Goal: Contribute content: Add original content to the website for others to see

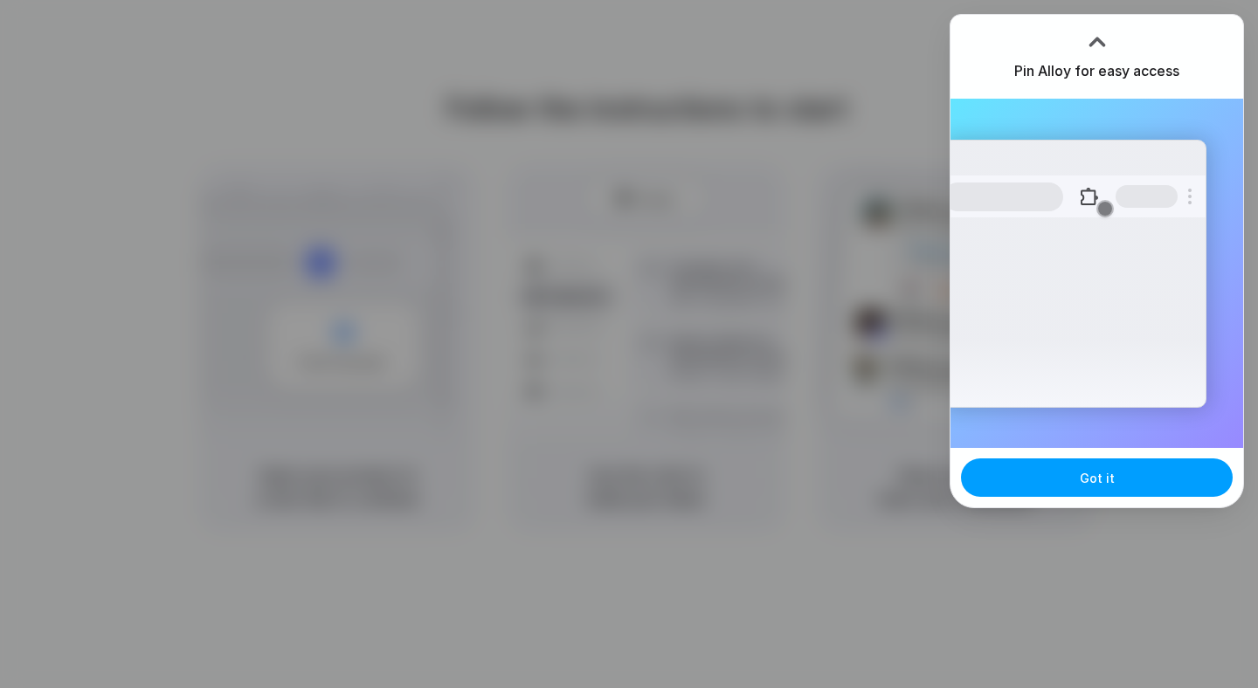
click at [1111, 487] on button "Got it" at bounding box center [1097, 478] width 272 height 38
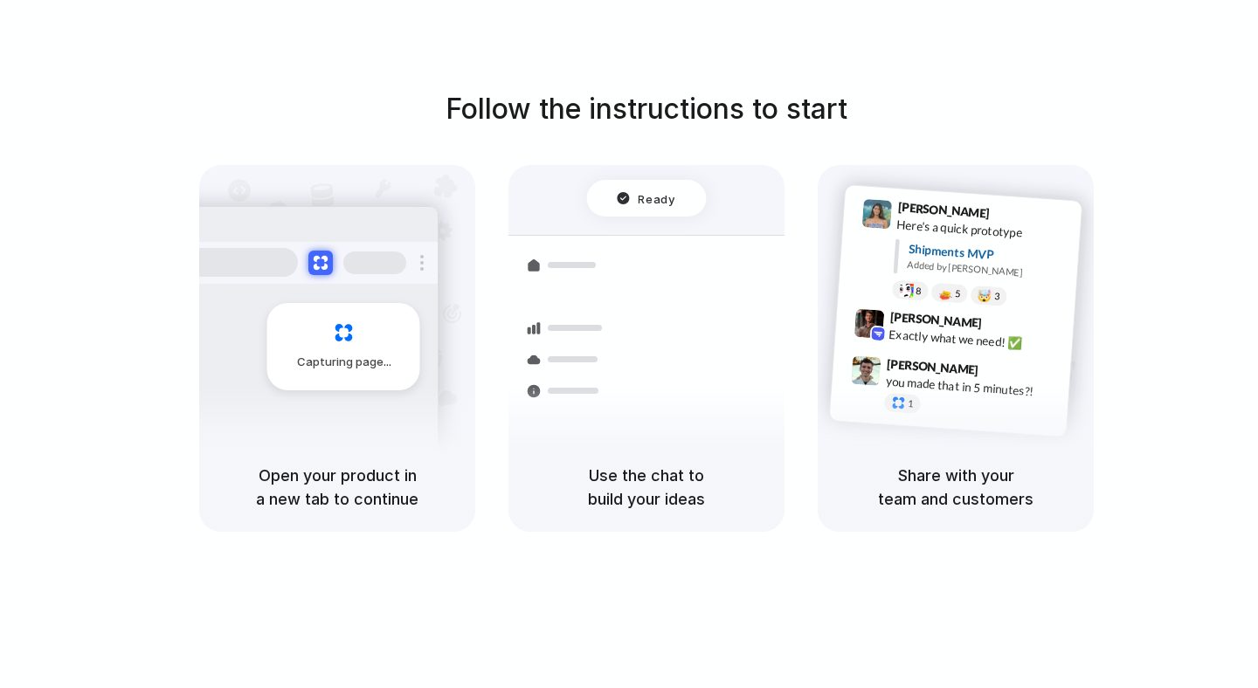
drag, startPoint x: 365, startPoint y: 471, endPoint x: 439, endPoint y: 497, distance: 78.7
click at [439, 497] on h5 "Open your product in a new tab to continue" at bounding box center [337, 487] width 234 height 47
click at [1034, 240] on div "Here's a quick prototype" at bounding box center [983, 230] width 175 height 30
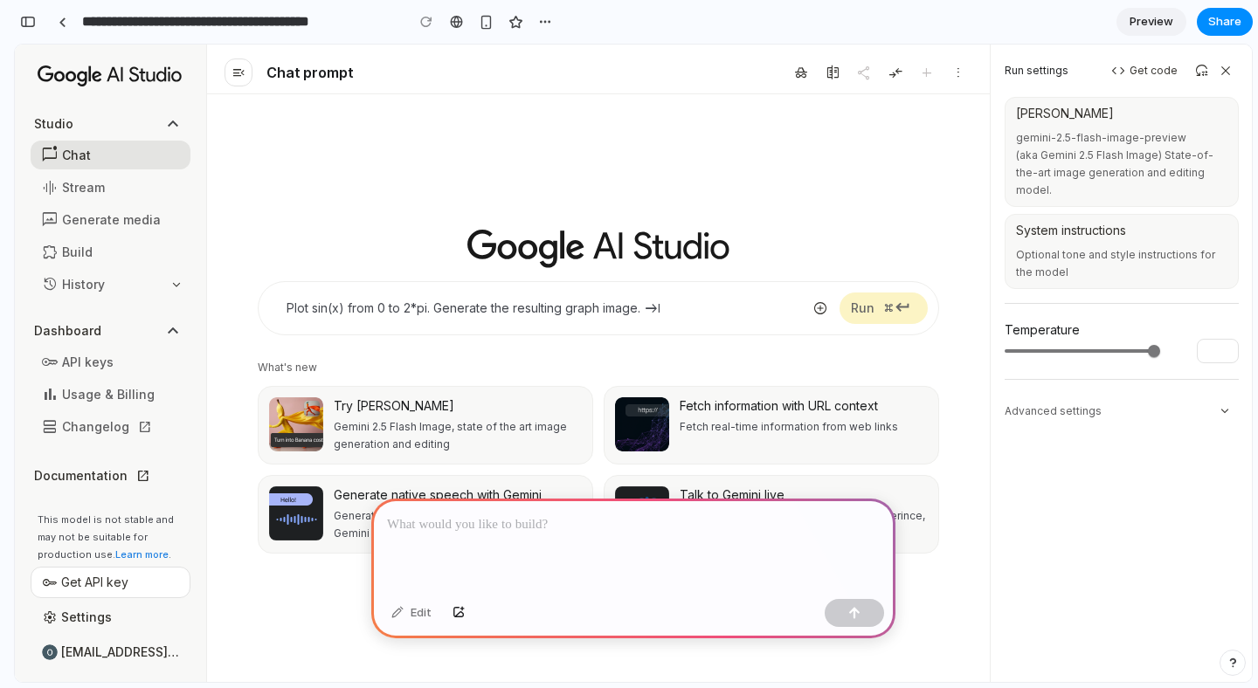
click at [664, 530] on p at bounding box center [633, 524] width 493 height 21
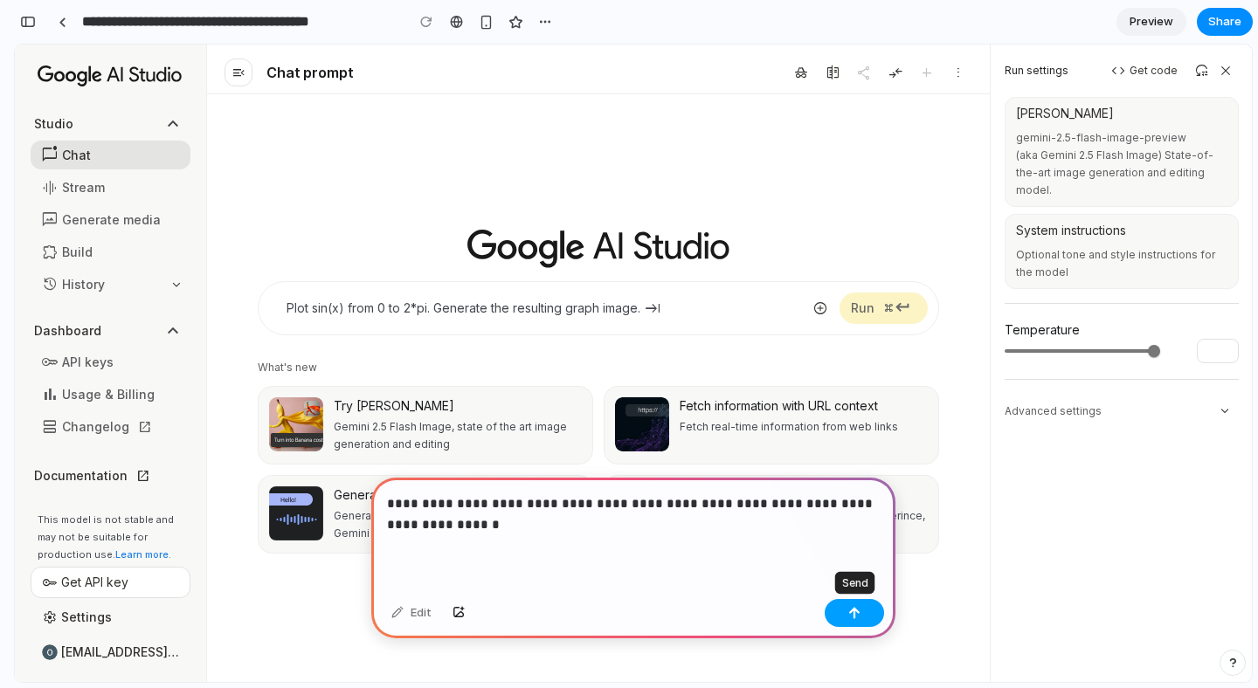
click at [860, 611] on button "button" at bounding box center [854, 613] width 59 height 28
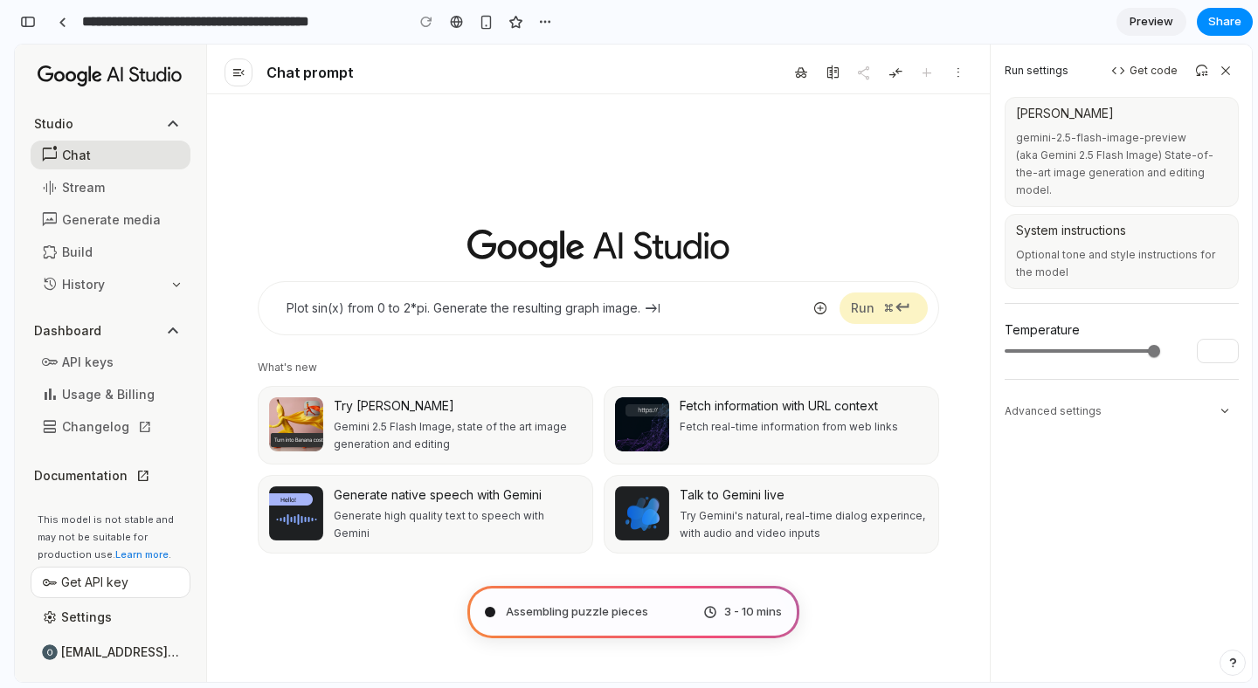
type input "**********"
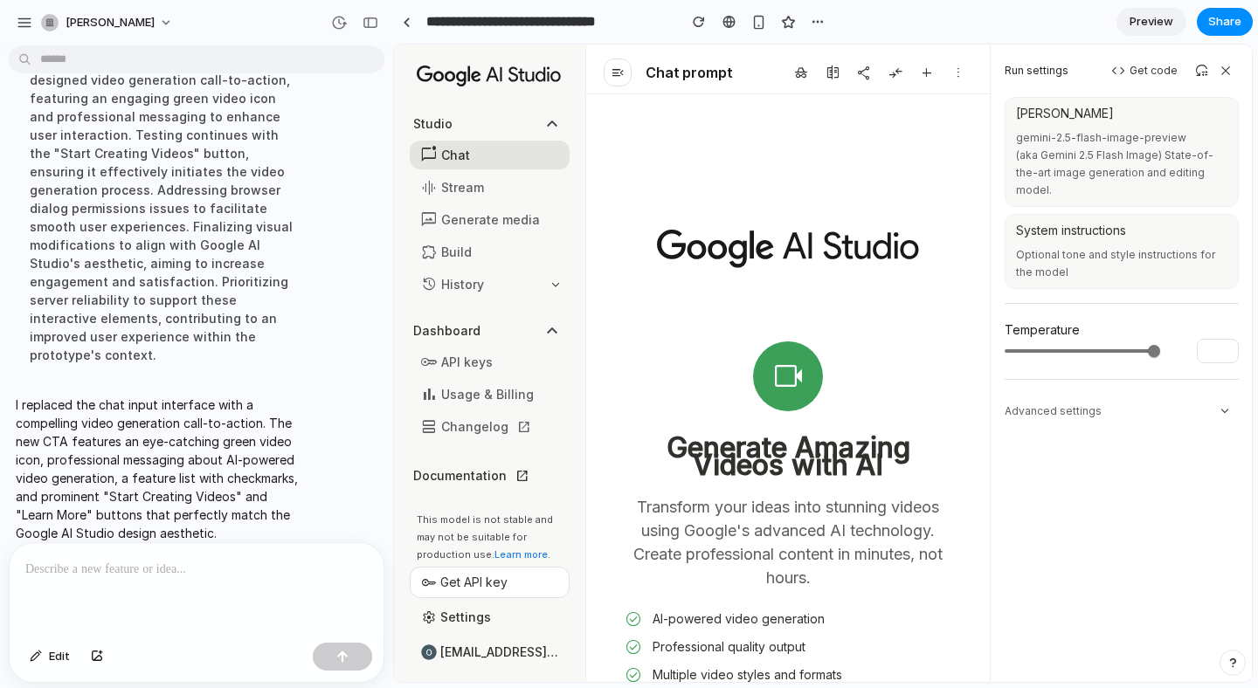
drag, startPoint x: 816, startPoint y: 27, endPoint x: 980, endPoint y: 32, distance: 164.3
click at [980, 32] on section "**********" at bounding box center [823, 22] width 860 height 44
click at [1138, 24] on span "Preview" at bounding box center [1151, 21] width 44 height 17
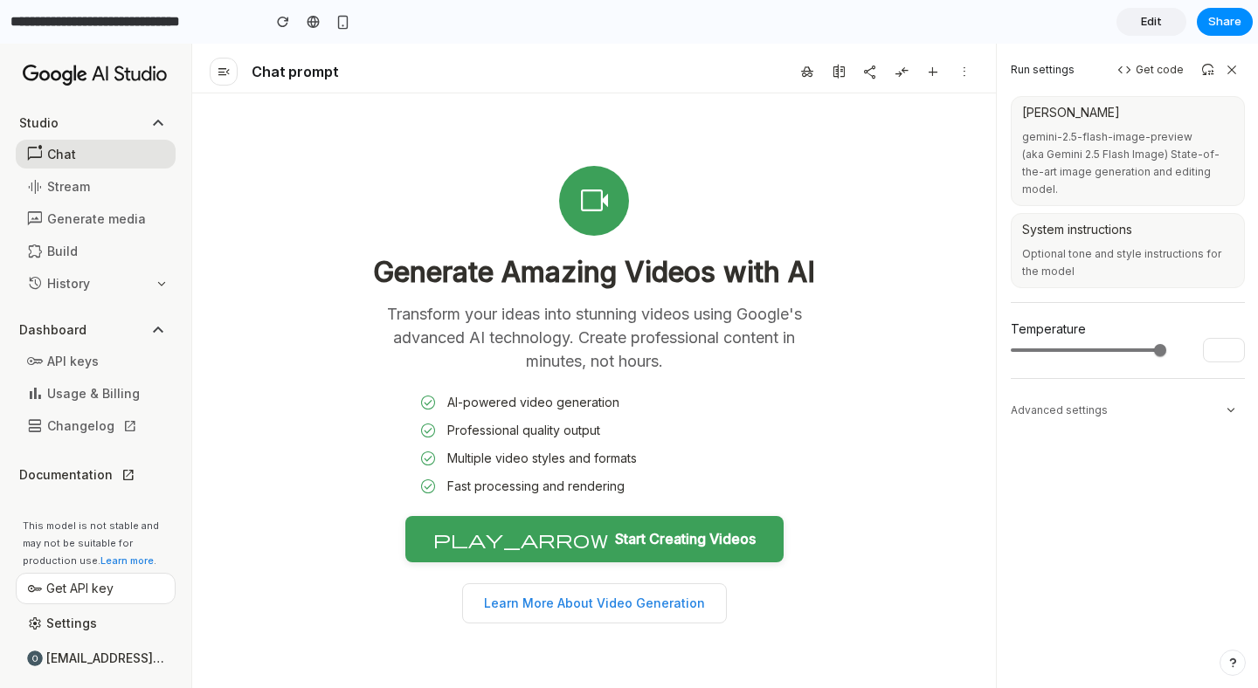
scroll to position [172, 0]
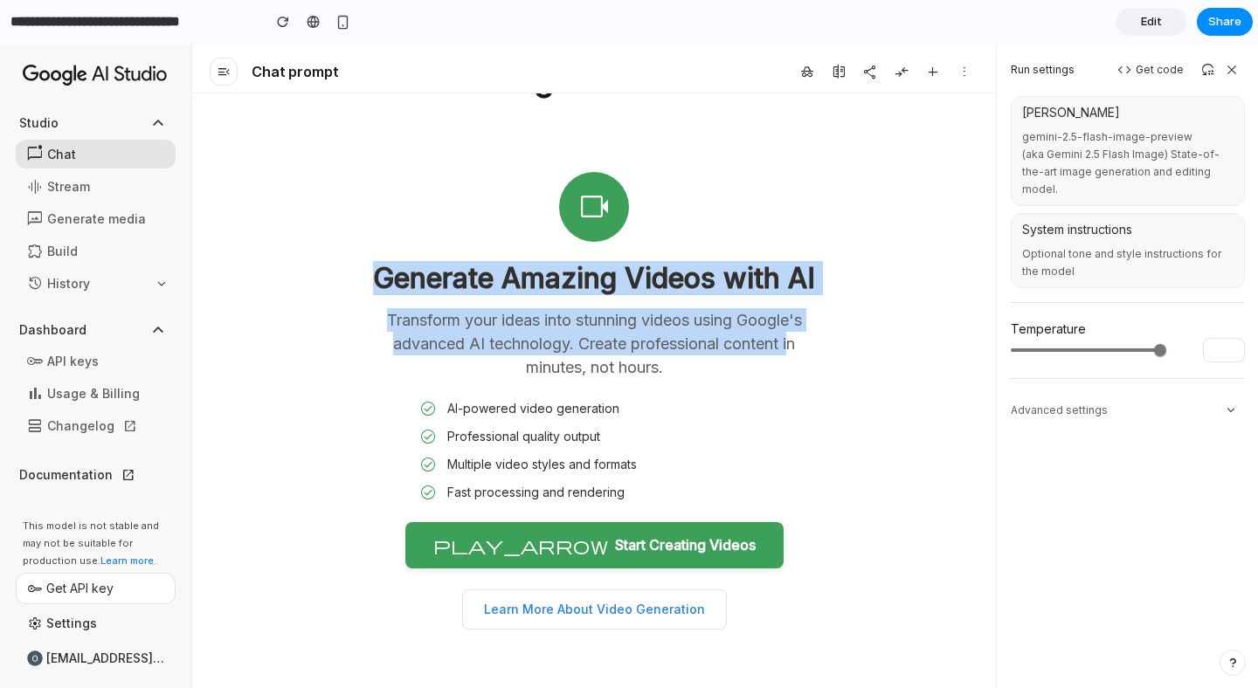
drag, startPoint x: 547, startPoint y: 376, endPoint x: 547, endPoint y: 245, distance: 131.0
click at [547, 245] on div "videocam Generate Amazing Videos with AI Transform your ideas into stunning vid…" at bounding box center [594, 401] width 524 height 542
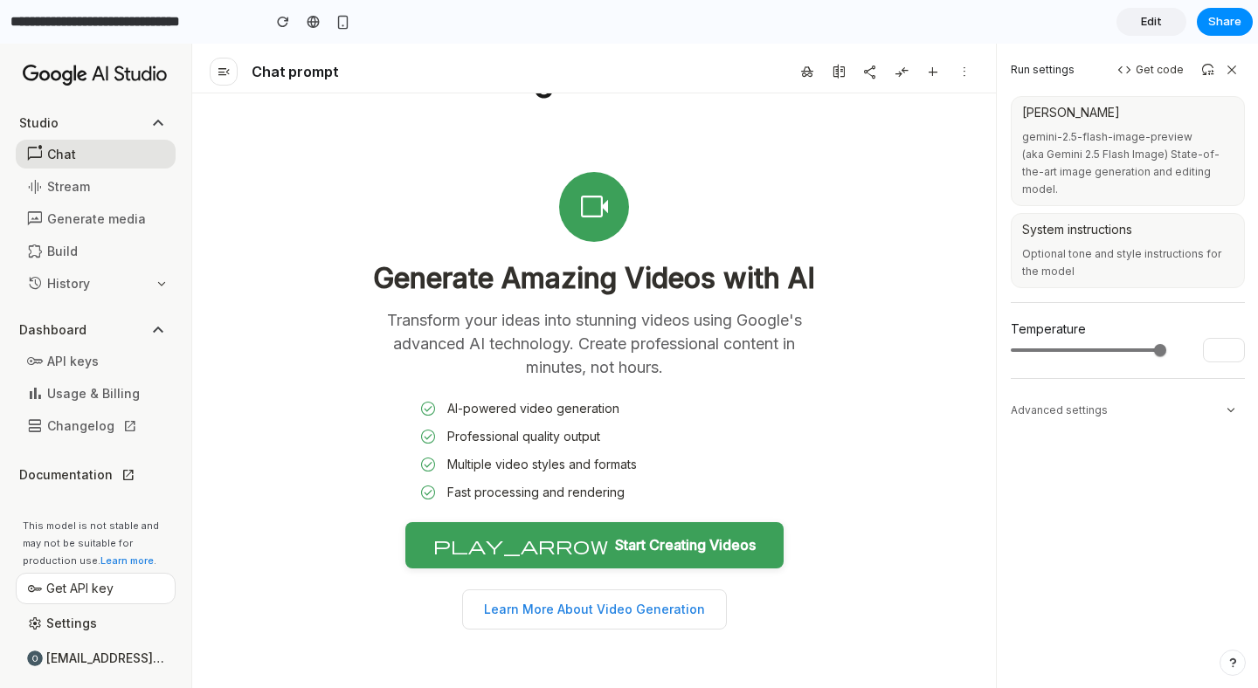
click at [601, 203] on span "videocam" at bounding box center [594, 207] width 35 height 35
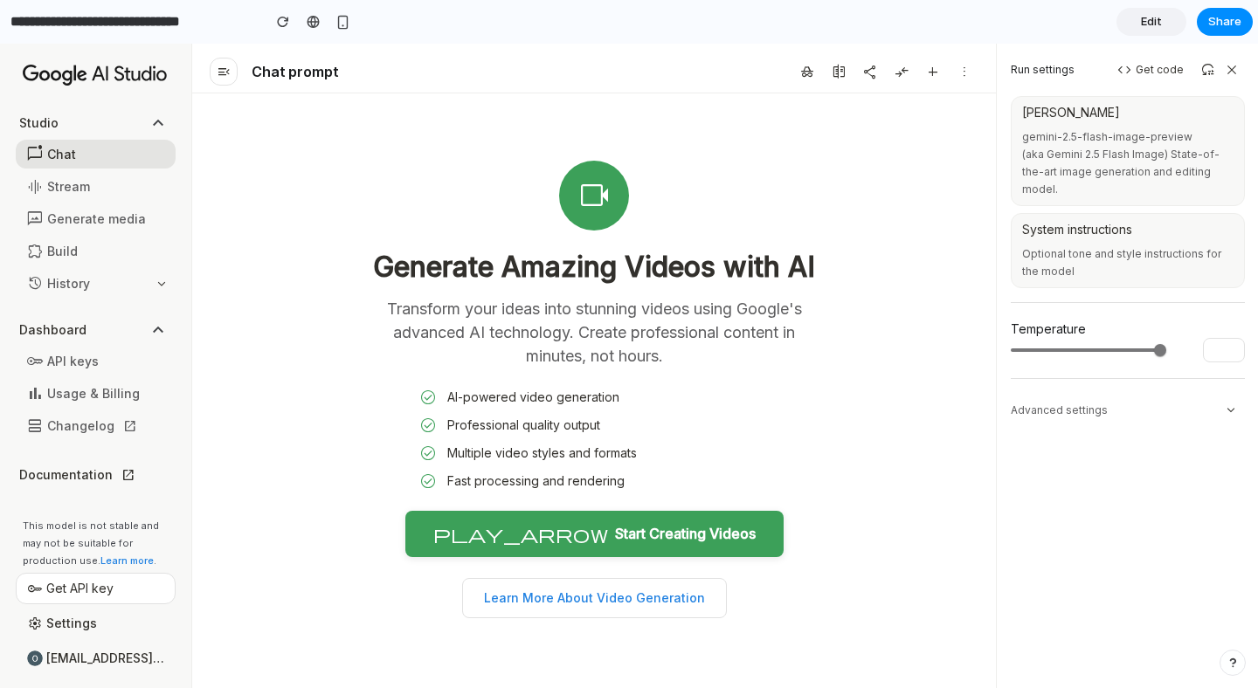
scroll to position [398, 0]
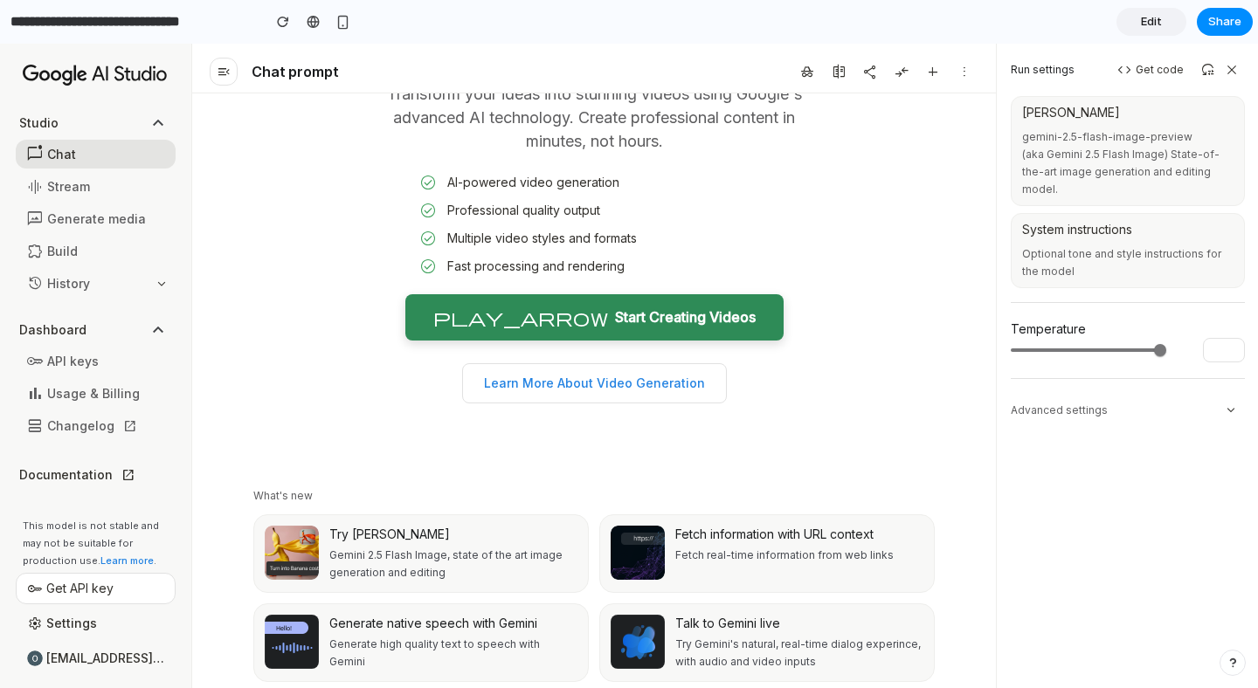
click at [520, 314] on span "play_arrow" at bounding box center [520, 317] width 175 height 17
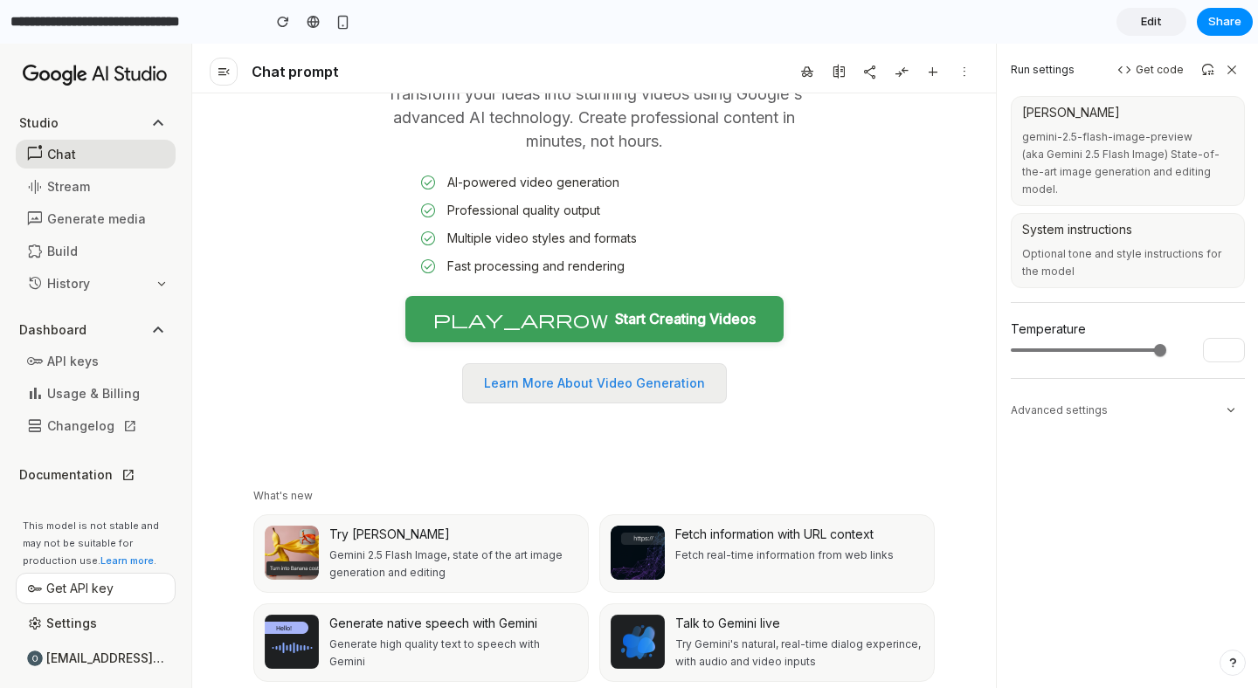
click at [528, 390] on button "Learn More About Video Generation" at bounding box center [594, 383] width 265 height 40
click at [808, 72] on span "incognito" at bounding box center [807, 72] width 16 height 16
click at [835, 71] on span "text_compare" at bounding box center [839, 72] width 16 height 16
click at [864, 72] on span "share" at bounding box center [870, 72] width 16 height 16
drag, startPoint x: 1061, startPoint y: 353, endPoint x: 1029, endPoint y: 352, distance: 32.3
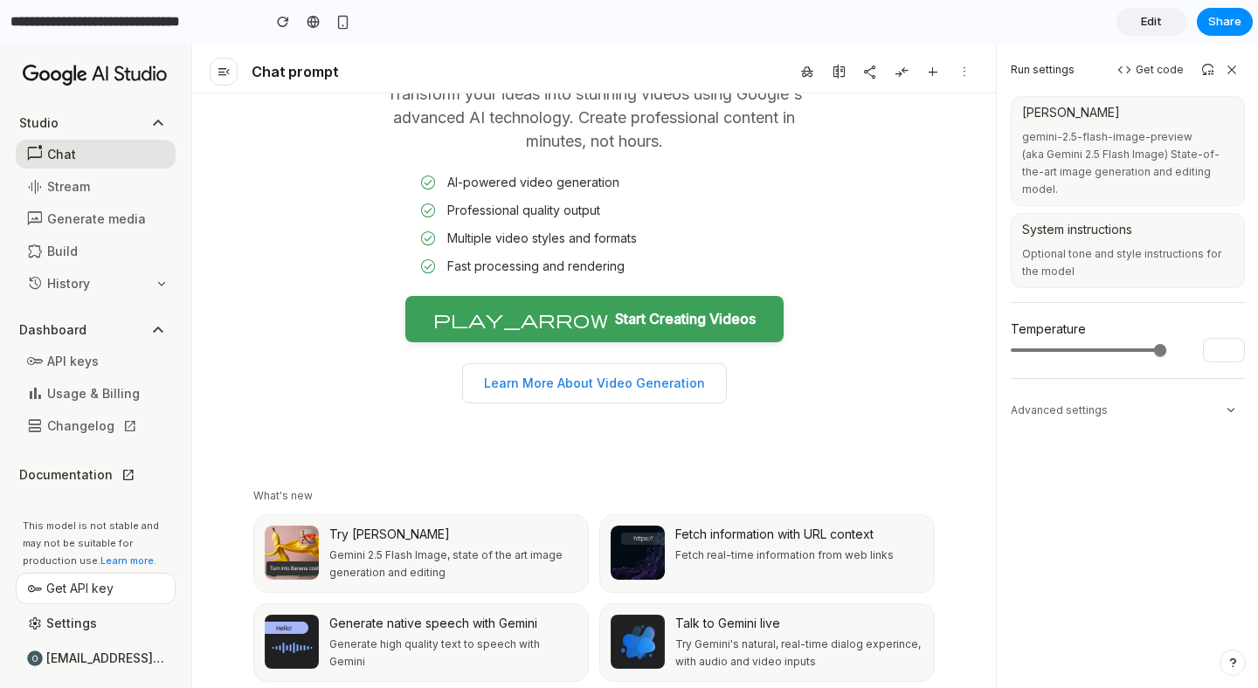
click at [1029, 352] on mat-slider at bounding box center [1087, 350] width 152 height 42
drag, startPoint x: 1060, startPoint y: 352, endPoint x: 1072, endPoint y: 342, distance: 15.5
click at [1072, 342] on mat-slider at bounding box center [1087, 350] width 152 height 42
drag, startPoint x: 1163, startPoint y: 354, endPoint x: 1038, endPoint y: 356, distance: 124.9
click at [1038, 356] on div at bounding box center [1128, 350] width 234 height 42
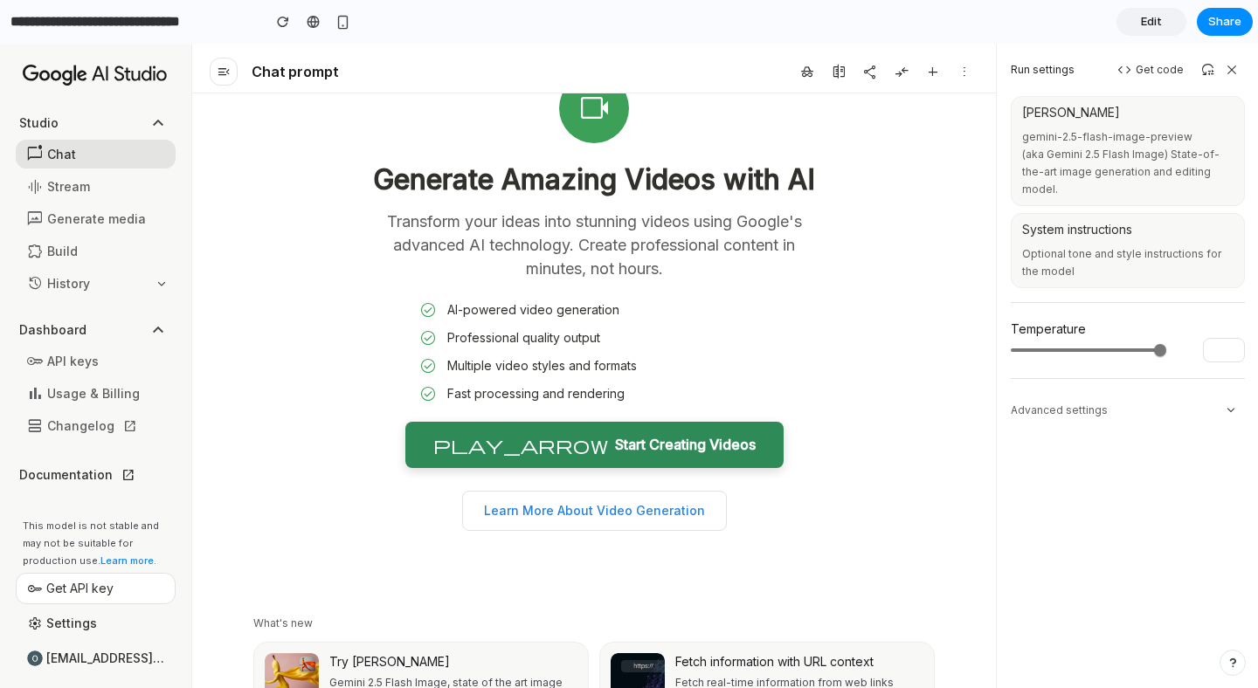
scroll to position [0, 0]
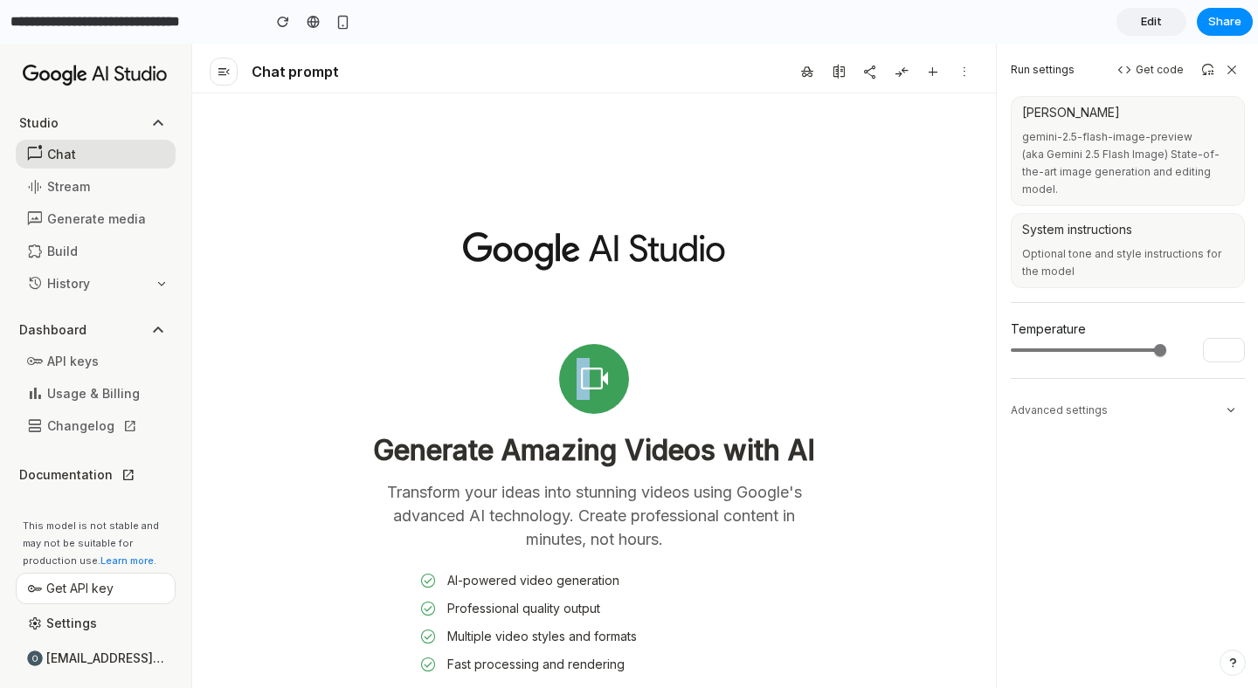
drag, startPoint x: 591, startPoint y: 367, endPoint x: 590, endPoint y: 269, distance: 97.8
click at [590, 269] on ms-zero-state "videocam Generate Amazing Videos with AI Transform your ideas into stunning vid…" at bounding box center [594, 586] width 769 height 987
click at [590, 269] on icon at bounding box center [594, 251] width 262 height 38
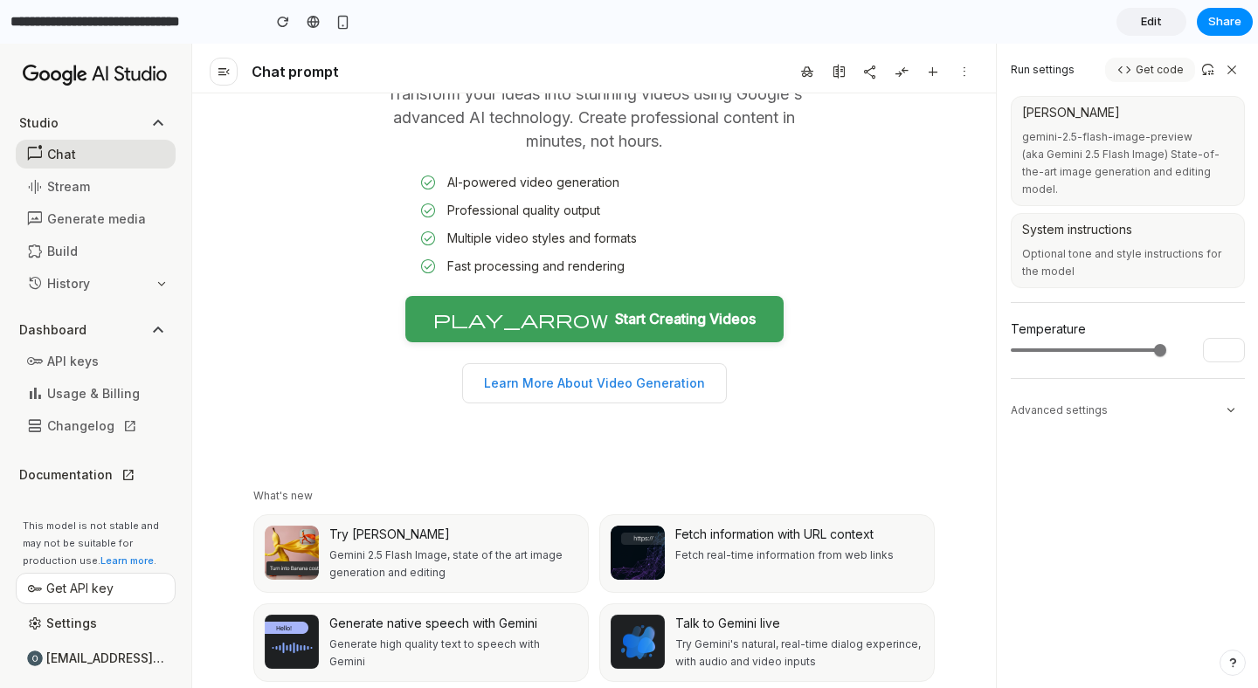
click at [1163, 64] on button "code Get code" at bounding box center [1150, 70] width 90 height 24
click at [348, 22] on div "button" at bounding box center [342, 22] width 15 height 15
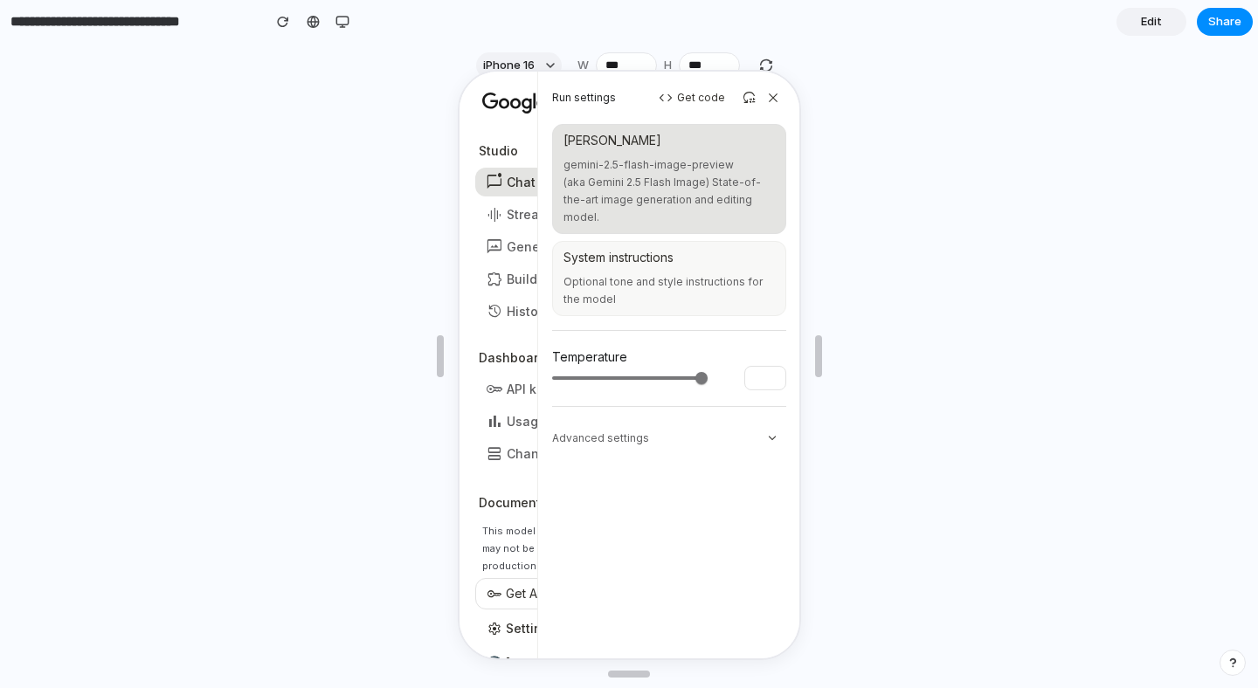
scroll to position [0, 0]
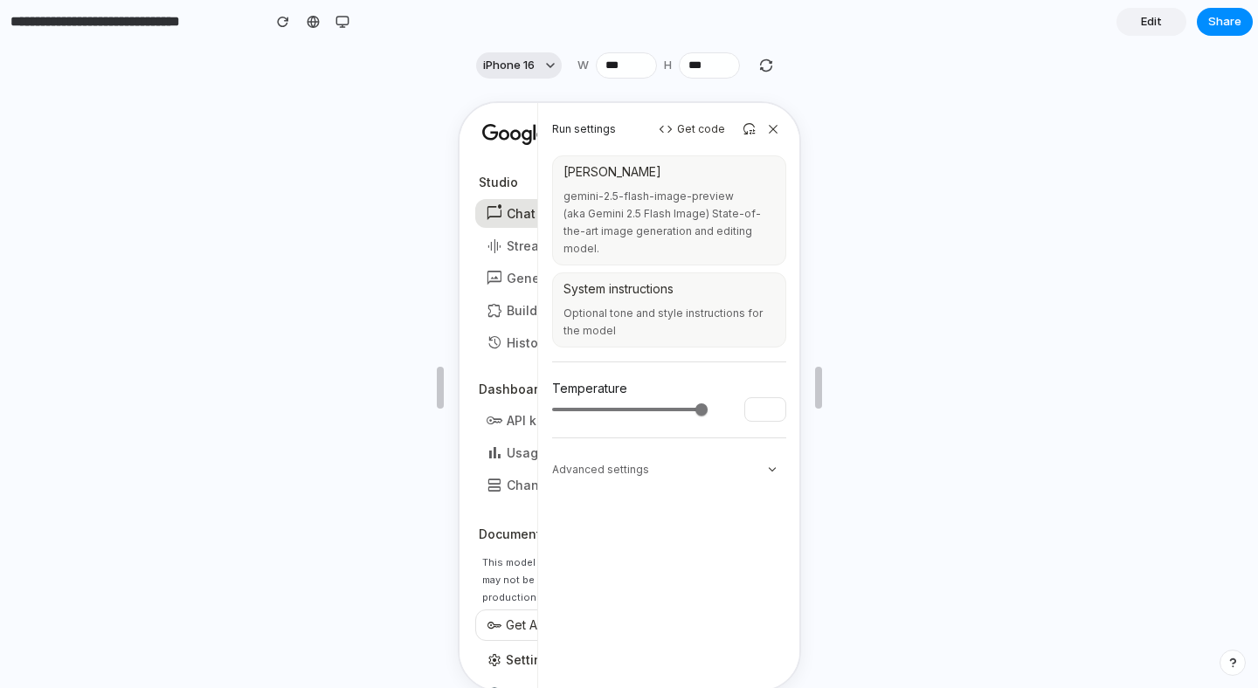
click at [532, 60] on span "iPhone 16" at bounding box center [509, 65] width 52 height 17
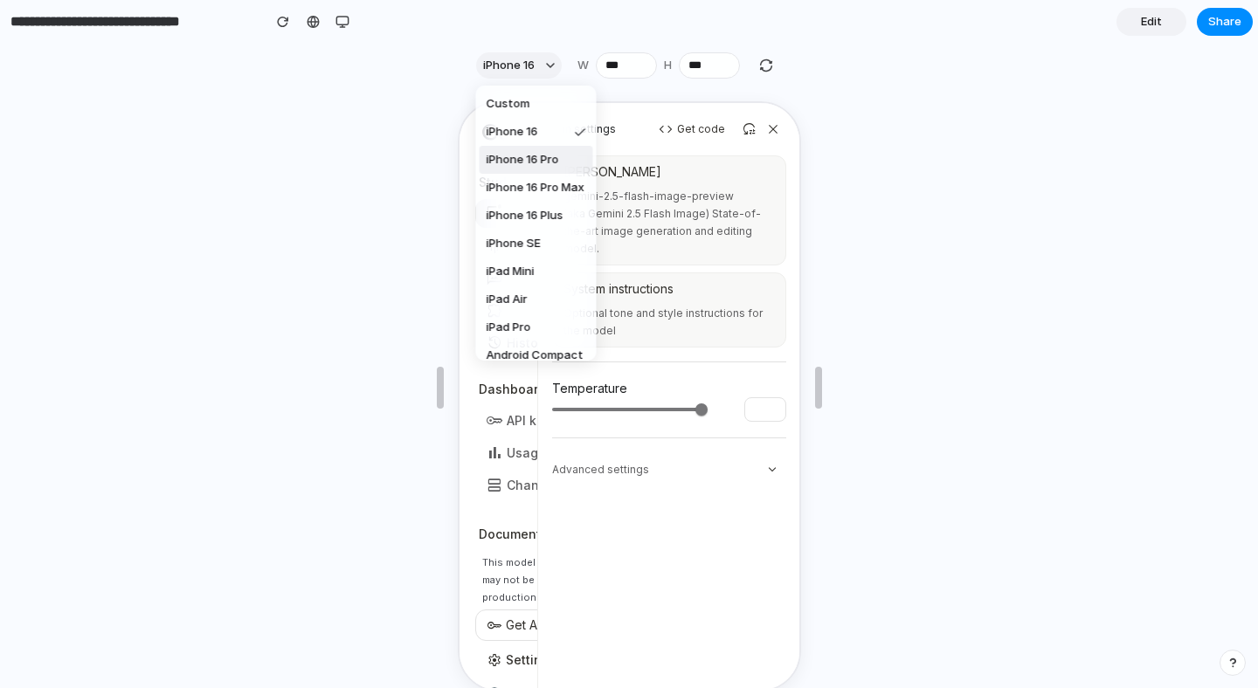
click at [540, 165] on span "iPhone 16 Pro" at bounding box center [523, 159] width 72 height 17
type input "***"
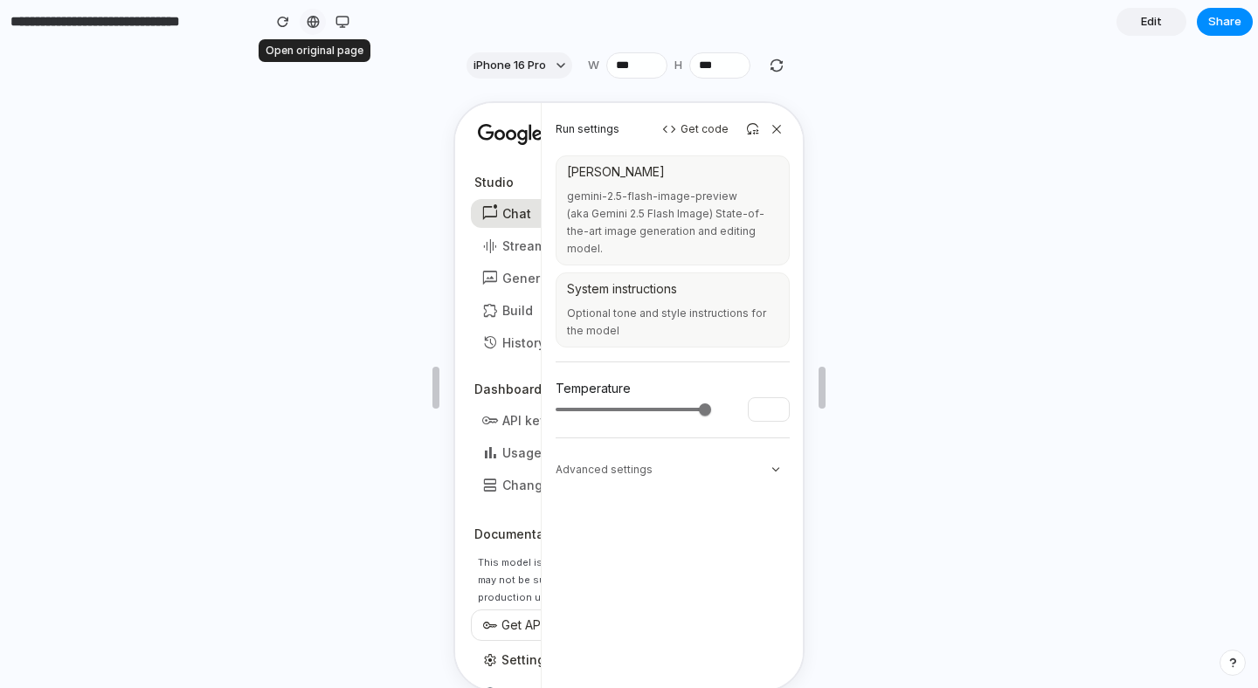
click at [309, 21] on div at bounding box center [313, 22] width 13 height 14
